Goal: Find contact information: Find contact information

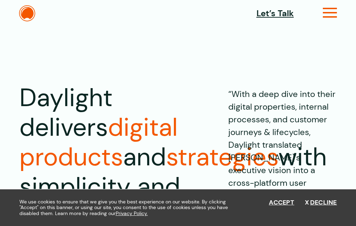
click at [329, 14] on icon at bounding box center [330, 15] width 14 height 7
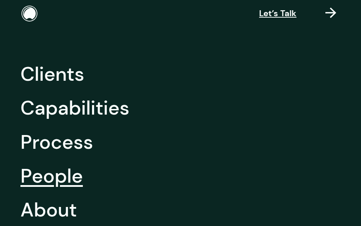
click at [53, 175] on link "People" at bounding box center [51, 176] width 62 height 34
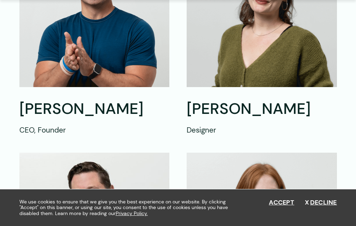
scroll to position [353, 0]
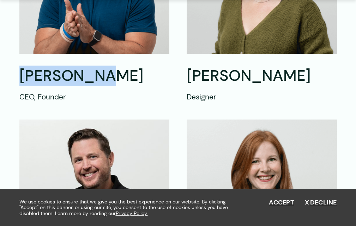
drag, startPoint x: 113, startPoint y: 77, endPoint x: 14, endPoint y: 78, distance: 98.5
copy h2 "[PERSON_NAME]"
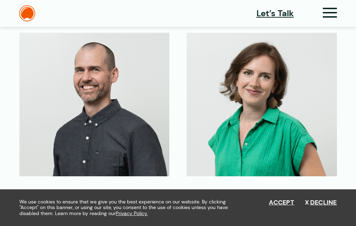
scroll to position [600, 0]
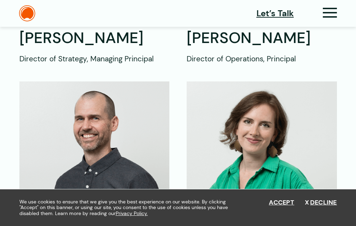
drag, startPoint x: 185, startPoint y: 41, endPoint x: 306, endPoint y: 47, distance: 120.5
click at [306, 47] on div "Shawn Mann CEO, Founder Lauren Sell Designer Alan Robinson Director of Strategy…" at bounding box center [178, 178] width 318 height 1028
copy h2 "[PERSON_NAME]"
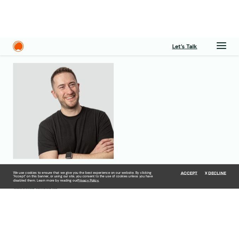
scroll to position [1059, 0]
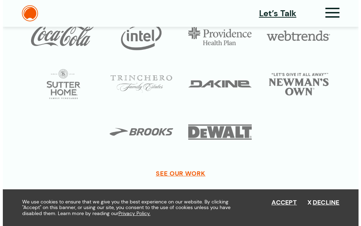
scroll to position [1863, 0]
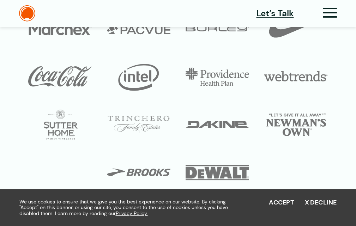
click at [326, 14] on icon at bounding box center [330, 15] width 14 height 7
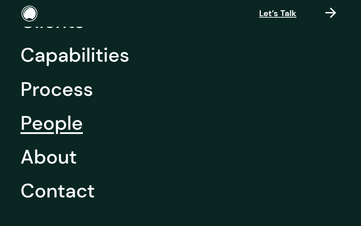
scroll to position [106, 0]
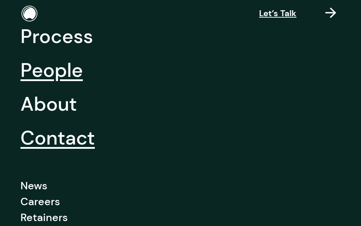
click at [58, 140] on link "Contact" at bounding box center [57, 138] width 74 height 34
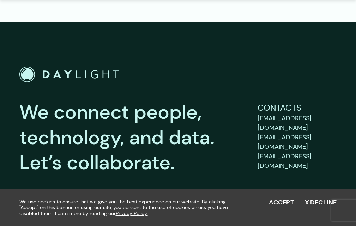
scroll to position [1133, 0]
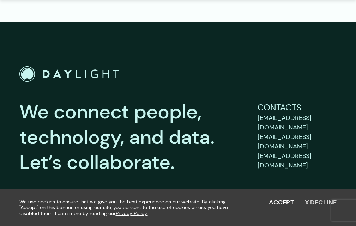
click at [315, 202] on button "Decline" at bounding box center [321, 203] width 32 height 8
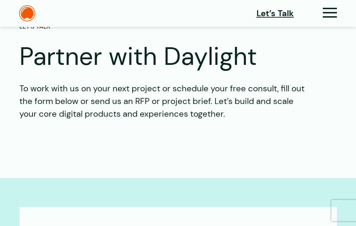
scroll to position [0, 0]
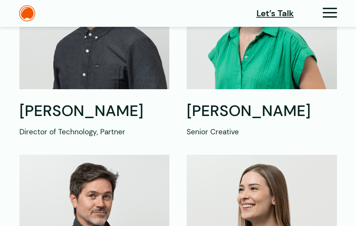
scroll to position [733, 0]
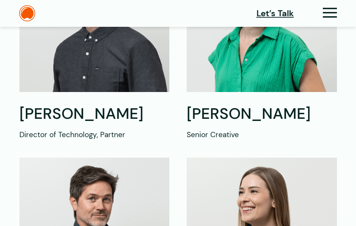
click at [154, 113] on h2 "[PERSON_NAME]" at bounding box center [94, 114] width 150 height 20
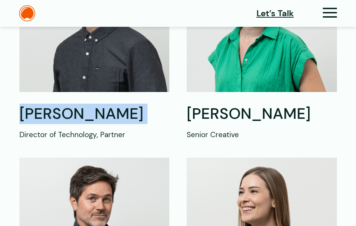
click at [154, 113] on h2 "[PERSON_NAME]" at bounding box center [94, 114] width 150 height 20
copy div "[PERSON_NAME]"
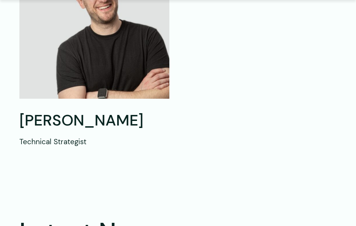
scroll to position [1192, 0]
